Goal: Information Seeking & Learning: Learn about a topic

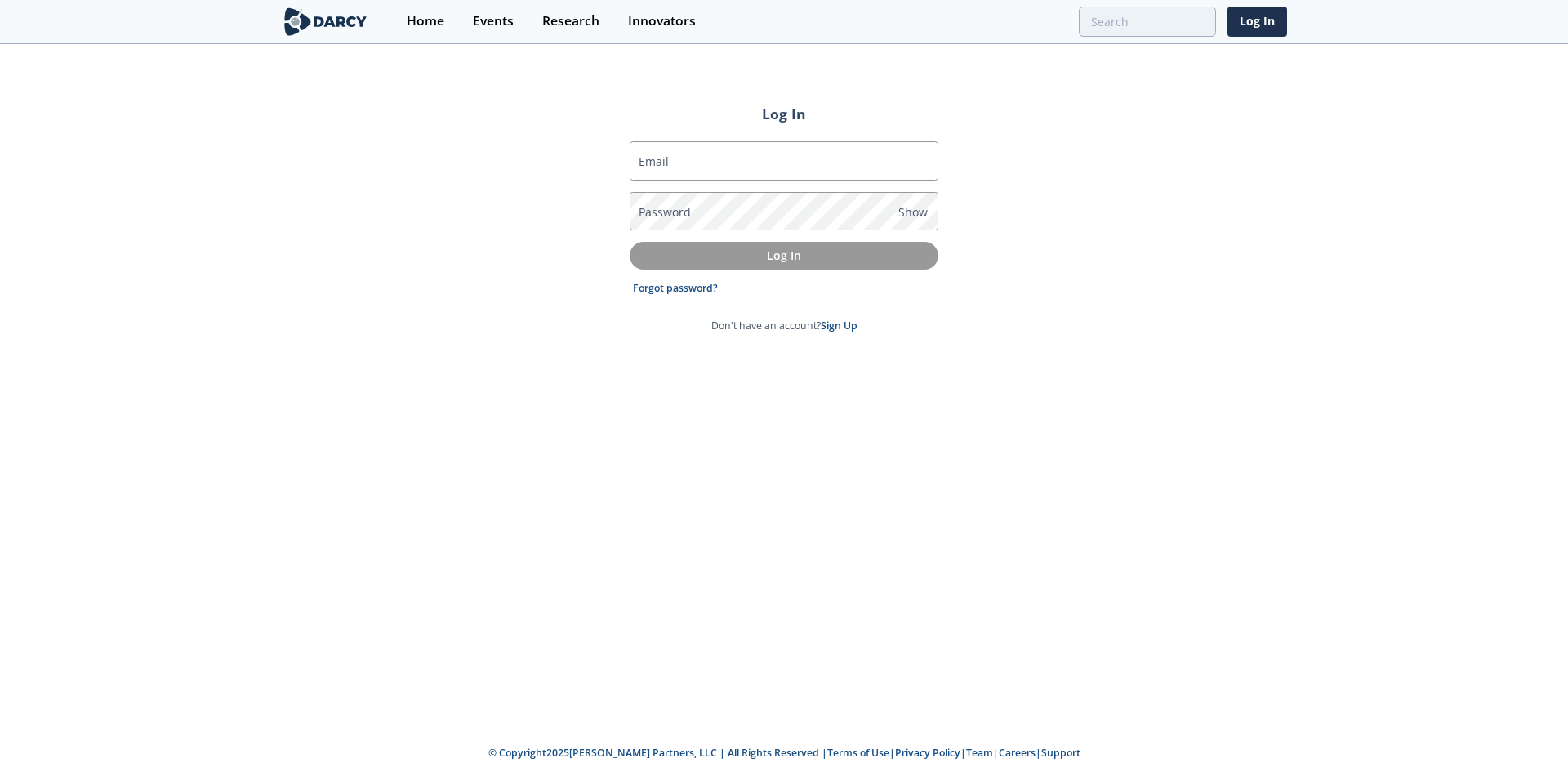
click at [656, 162] on label "Email" at bounding box center [653, 161] width 30 height 17
click at [656, 162] on input "Email" at bounding box center [784, 160] width 309 height 39
click at [661, 161] on label "Email" at bounding box center [653, 161] width 30 height 17
click at [661, 161] on input "Email" at bounding box center [784, 160] width 309 height 39
click at [325, 367] on div "Log In Email Password Show Log In Forgot password? Don't have an account? Sign …" at bounding box center [784, 389] width 1568 height 688
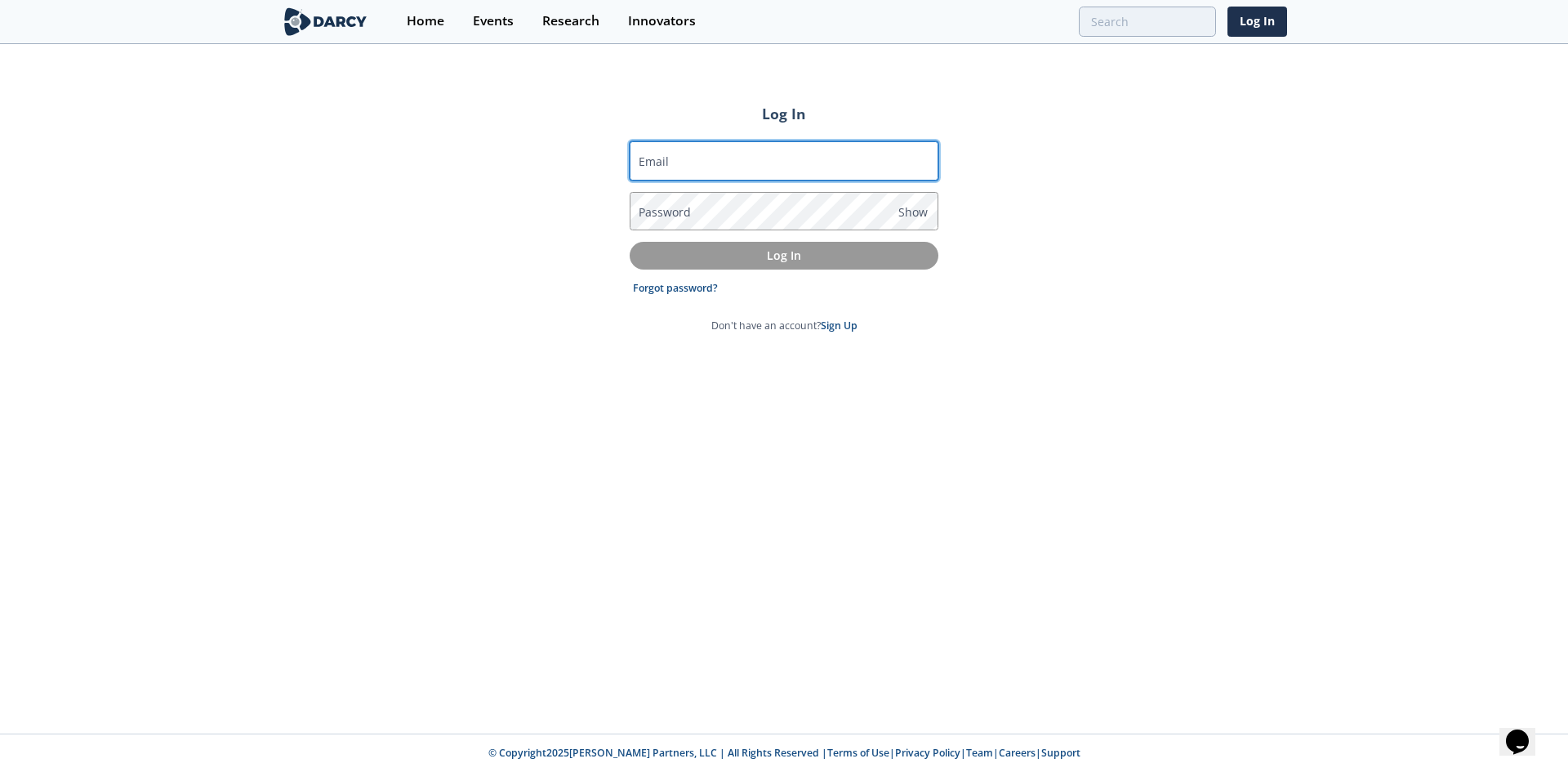
click at [653, 173] on input "Email" at bounding box center [784, 160] width 309 height 39
type input "rahul@darcypartners.com"
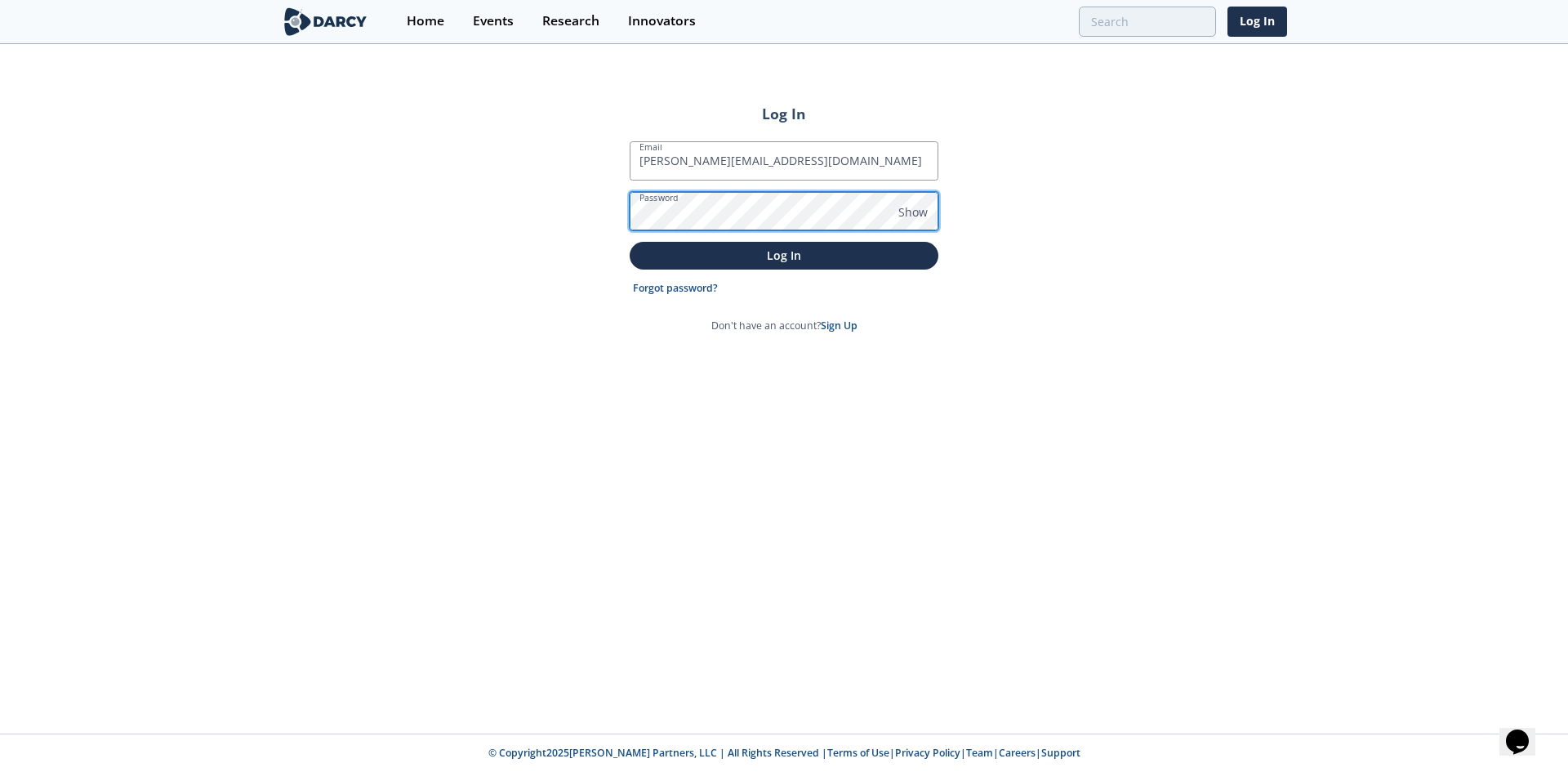
click at [630, 242] on button "Log In" at bounding box center [784, 255] width 309 height 27
